Goal: Check status: Check status

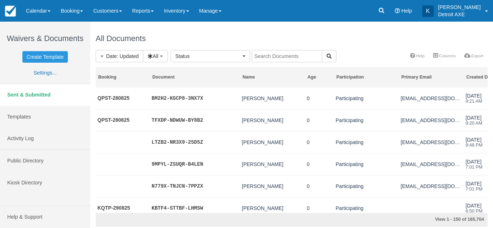
select select
click at [36, 25] on div "Waivers & Documents Create Template Need to add more templates? You’ve reached …" at bounding box center [44, 112] width 79 height 181
click at [41, 20] on link "Calendar" at bounding box center [38, 11] width 35 height 22
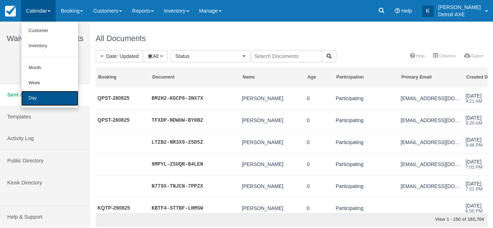
click at [47, 95] on link "Day" at bounding box center [49, 98] width 57 height 15
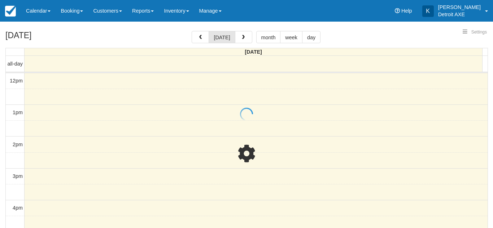
select select
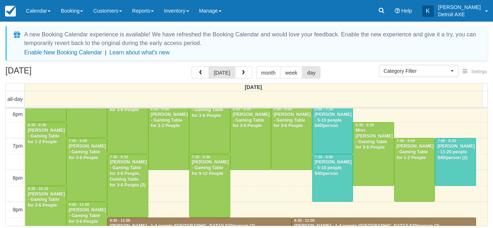
scroll to position [256, 0]
click at [324, 140] on div at bounding box center [332, 130] width 40 height 47
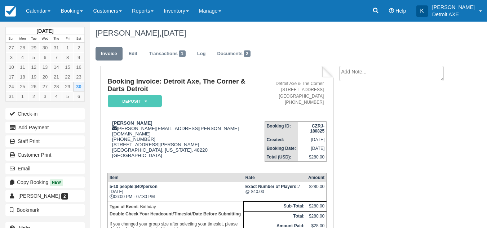
scroll to position [17, 0]
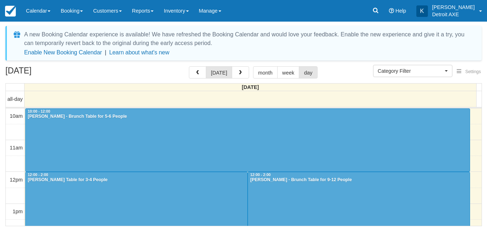
select select
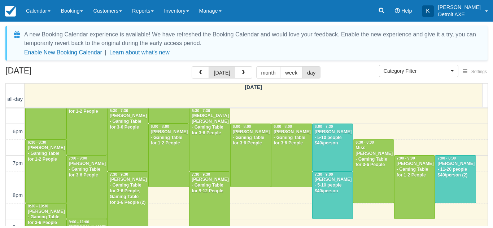
scroll to position [252, 0]
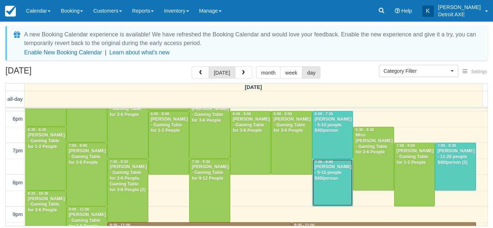
click at [320, 180] on div "Andreas Eickhoff - 5-10 people $40/person" at bounding box center [332, 172] width 37 height 17
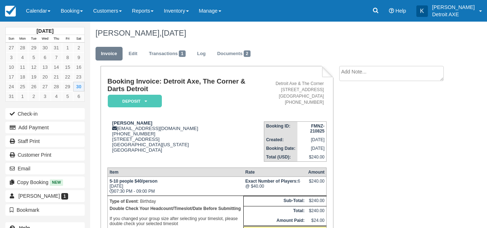
scroll to position [38, 0]
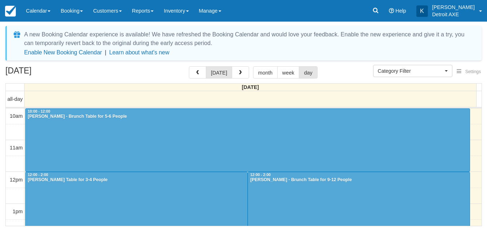
select select
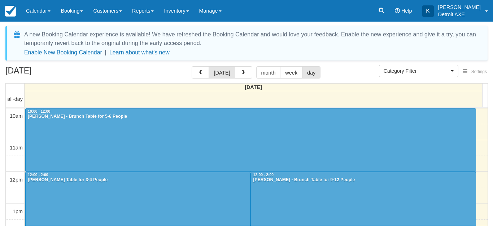
scroll to position [32, 0]
